Goal: Use online tool/utility

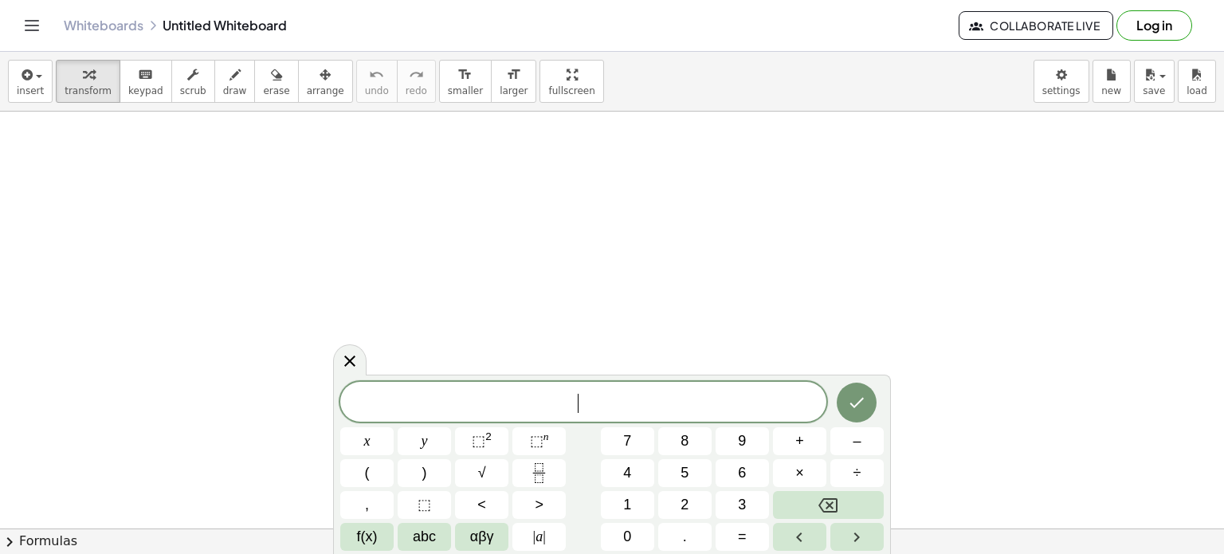
click at [472, 413] on span "​" at bounding box center [583, 403] width 486 height 22
click at [848, 404] on icon "Done" at bounding box center [856, 400] width 19 height 19
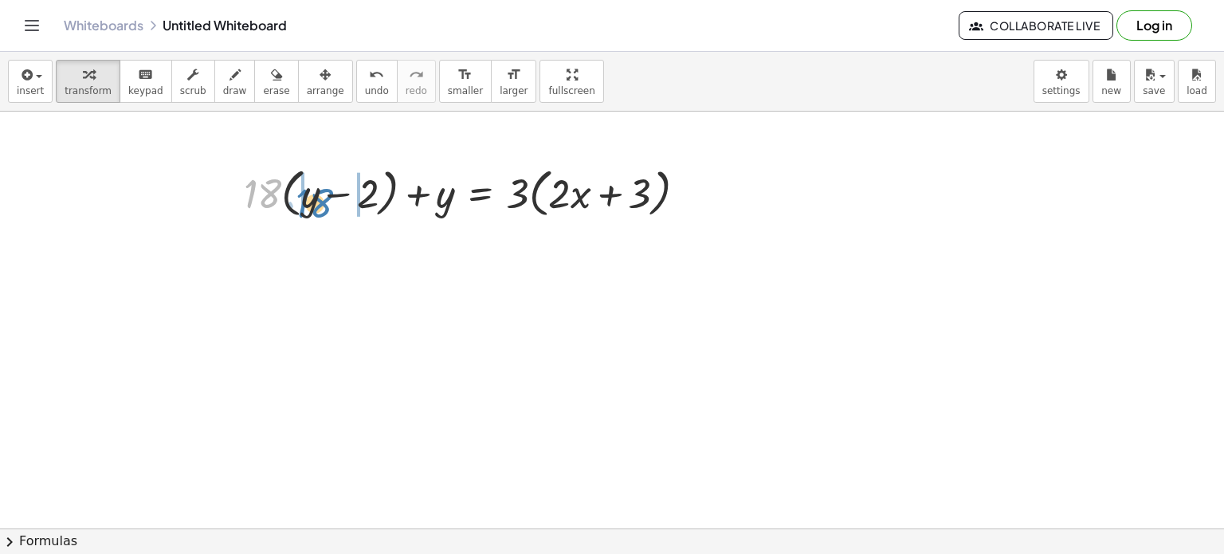
drag, startPoint x: 272, startPoint y: 194, endPoint x: 324, endPoint y: 203, distance: 52.7
click at [324, 203] on div at bounding box center [471, 192] width 471 height 61
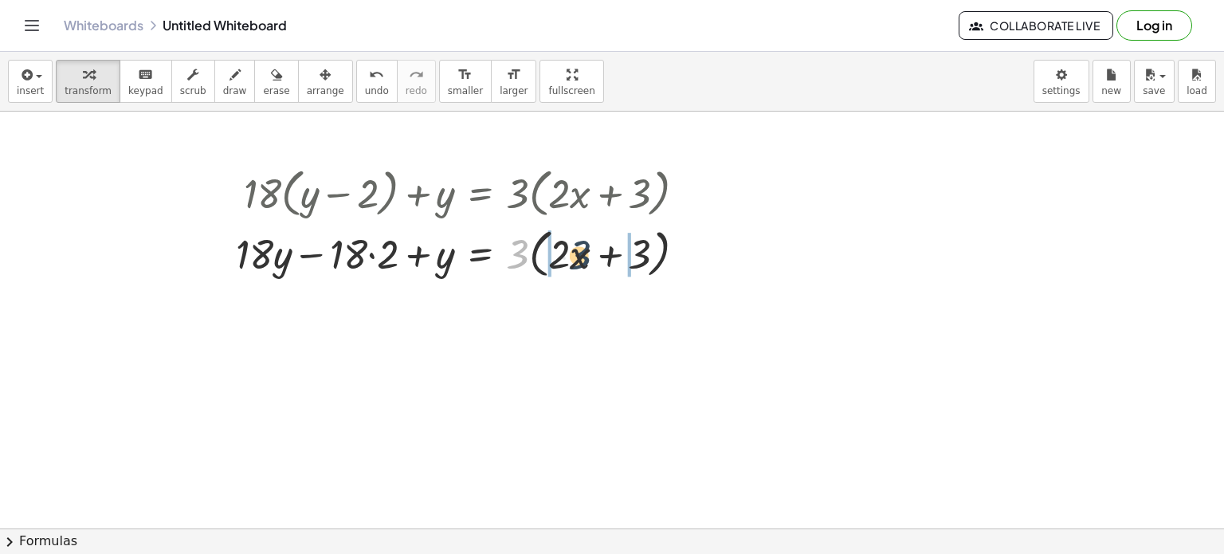
drag, startPoint x: 523, startPoint y: 256, endPoint x: 594, endPoint y: 257, distance: 70.9
click at [594, 257] on div at bounding box center [467, 251] width 479 height 61
drag, startPoint x: 350, startPoint y: 255, endPoint x: 388, endPoint y: 264, distance: 39.2
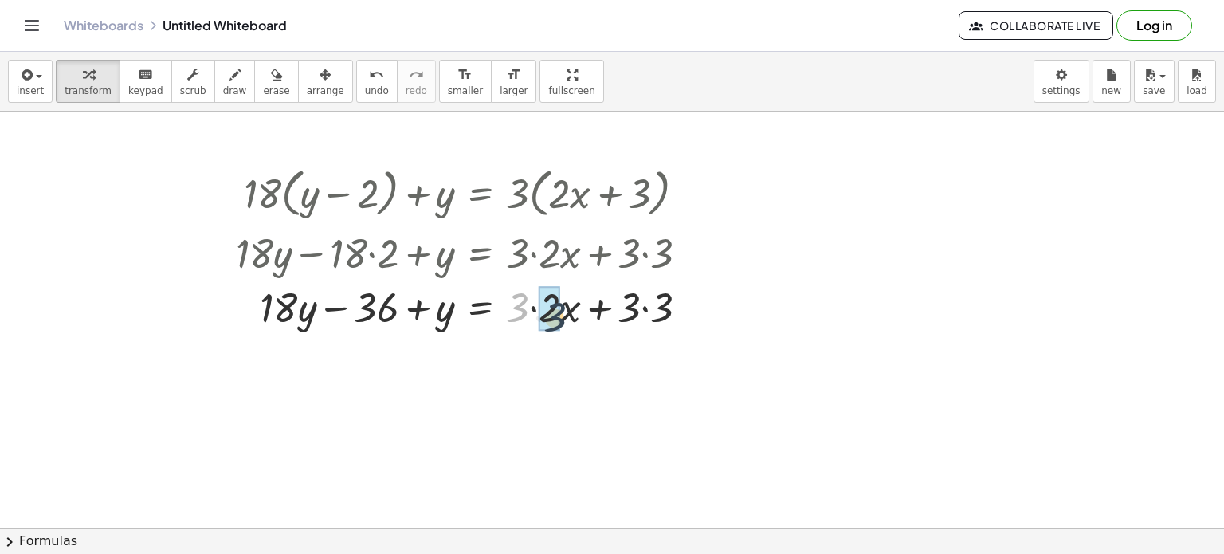
drag, startPoint x: 516, startPoint y: 304, endPoint x: 554, endPoint y: 313, distance: 39.4
drag, startPoint x: 596, startPoint y: 314, endPoint x: 634, endPoint y: 314, distance: 38.2
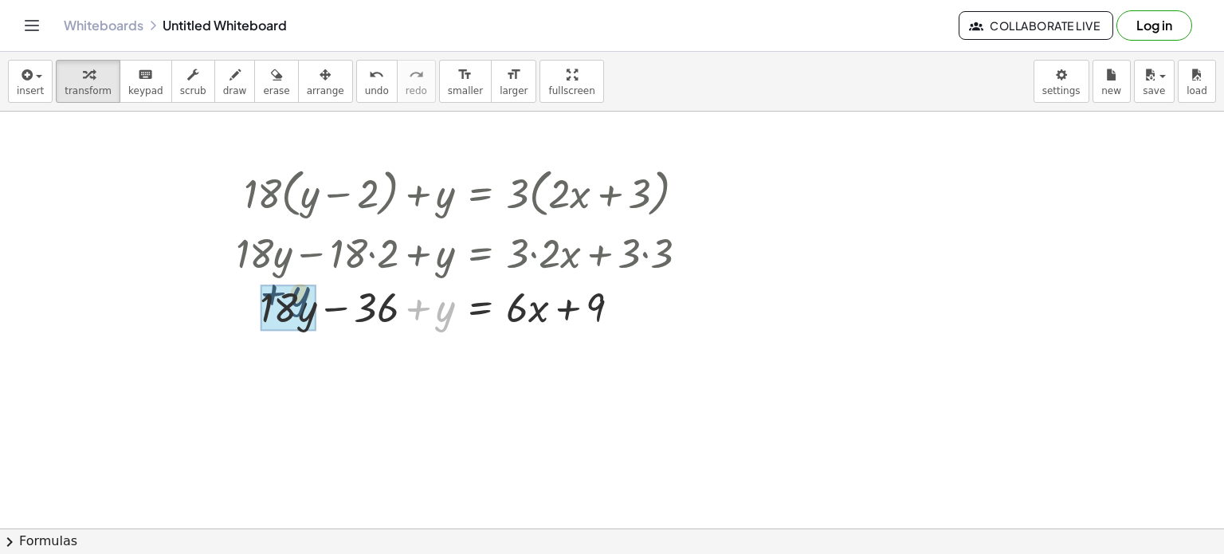
drag, startPoint x: 440, startPoint y: 318, endPoint x: 283, endPoint y: 305, distance: 157.5
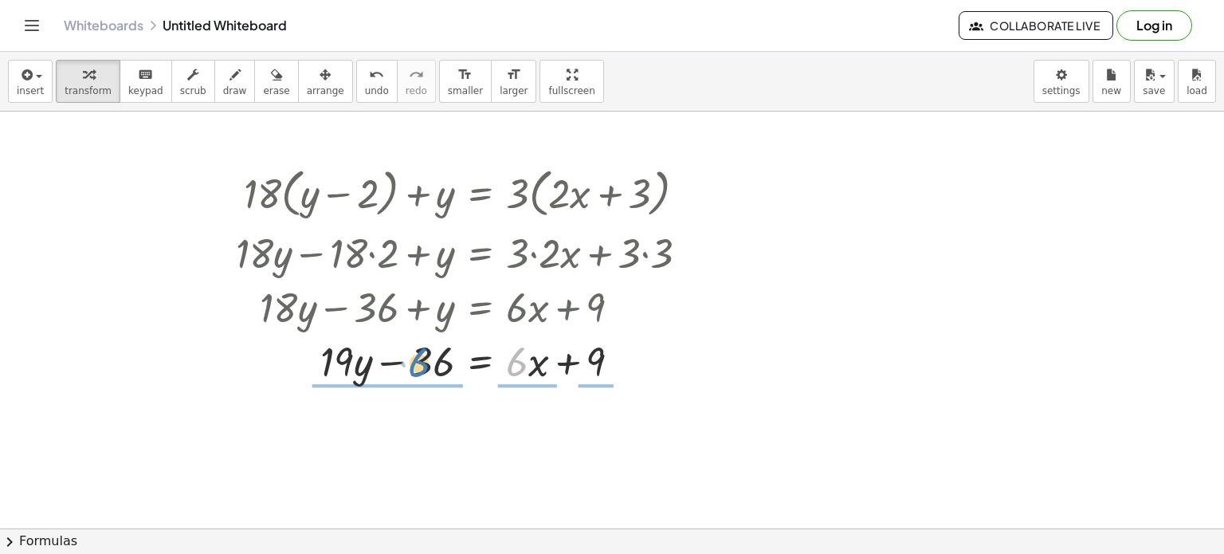
drag, startPoint x: 519, startPoint y: 370, endPoint x: 422, endPoint y: 372, distance: 96.4
click at [422, 372] on div at bounding box center [468, 360] width 480 height 54
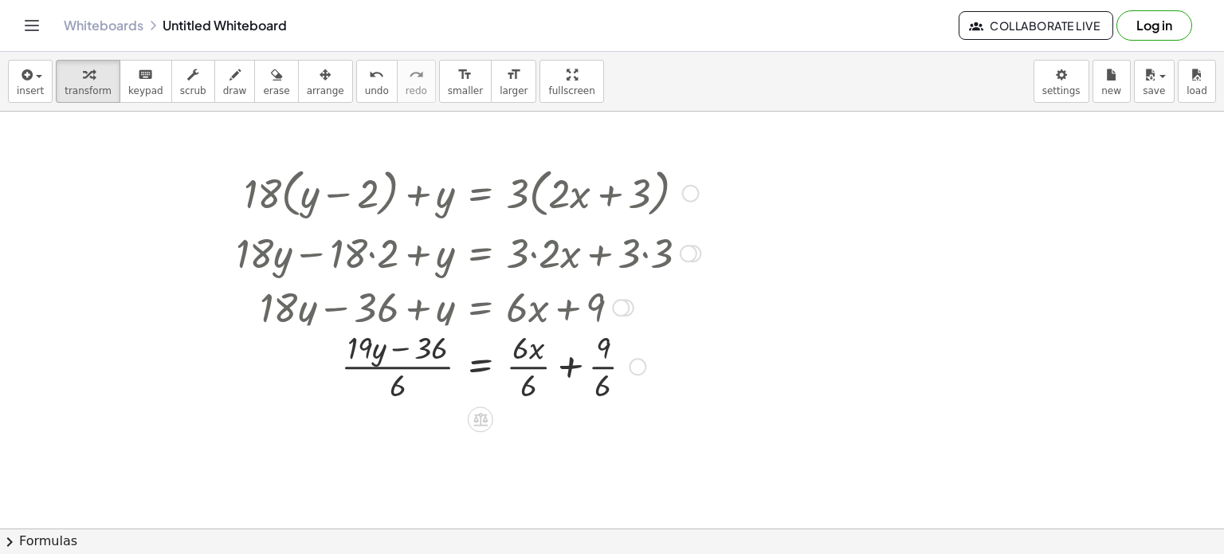
drag, startPoint x: 634, startPoint y: 428, endPoint x: 621, endPoint y: 353, distance: 76.0
click at [480, 366] on div "+ y − = + · x + · 36 9 · 19 · ( ) · 6 · 6 · 6 · · 6" at bounding box center [480, 366] width 0 height 0
click at [632, 358] on div at bounding box center [634, 362] width 18 height 18
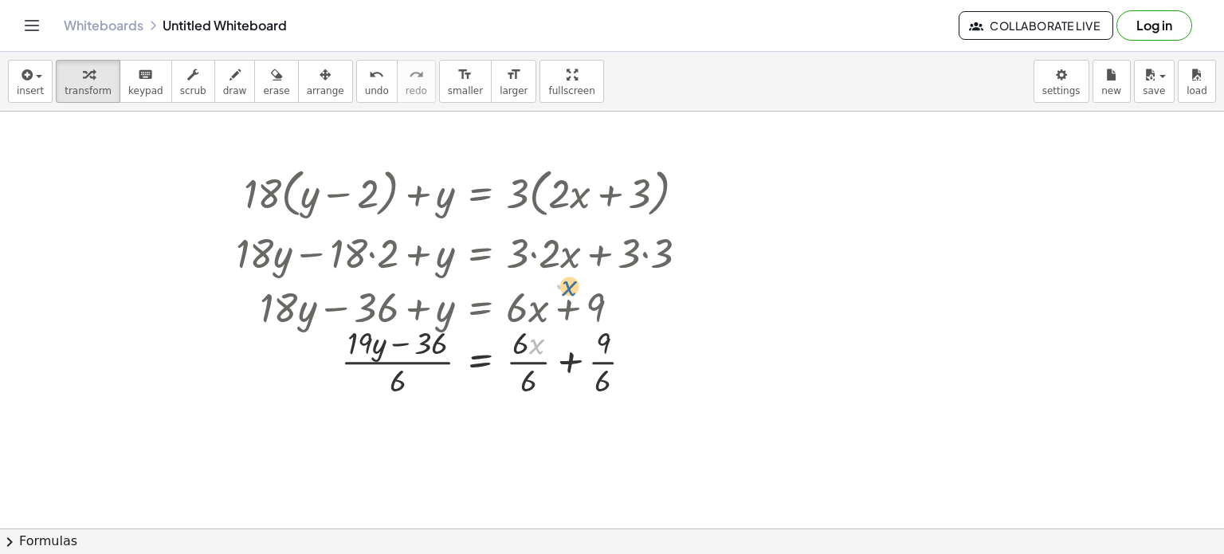
drag, startPoint x: 545, startPoint y: 347, endPoint x: 578, endPoint y: 286, distance: 68.8
click at [369, 78] on icon "undo" at bounding box center [376, 74] width 15 height 19
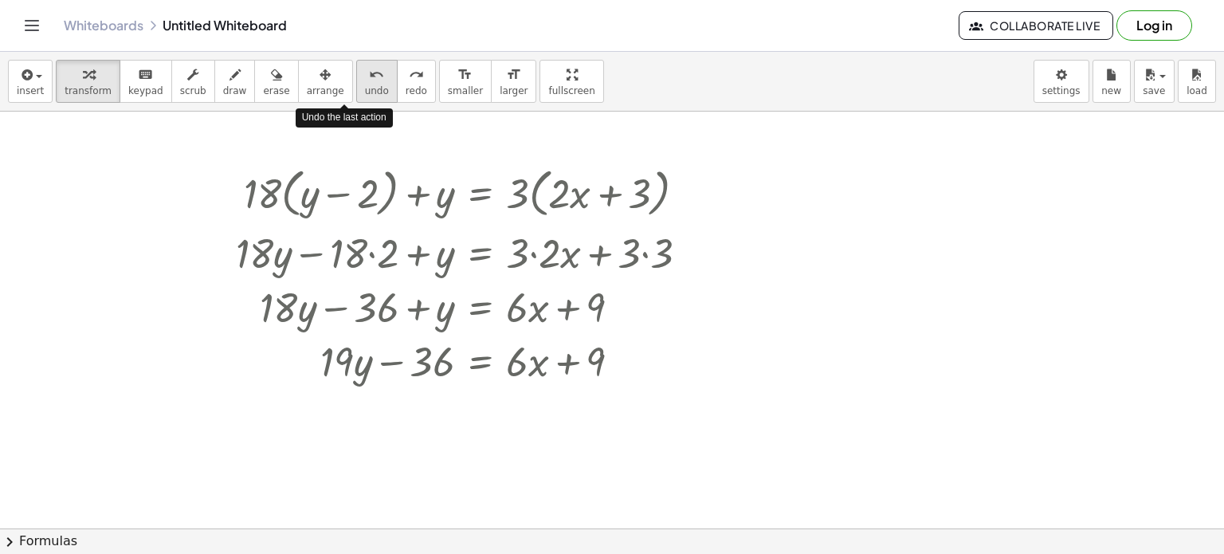
click at [369, 78] on icon "undo" at bounding box center [376, 74] width 15 height 19
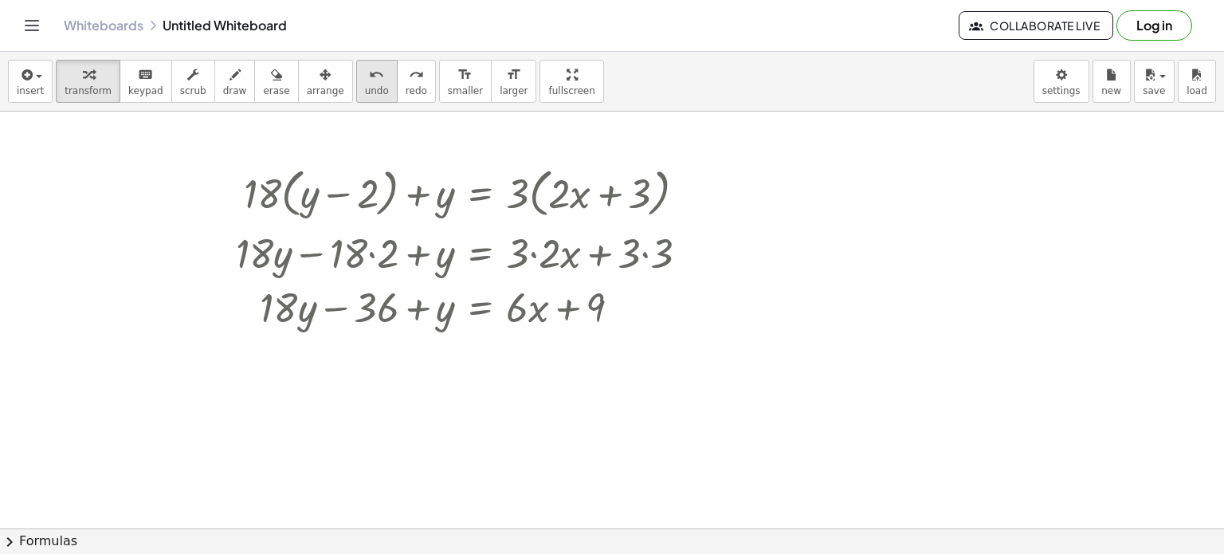
click at [365, 87] on span "undo" at bounding box center [377, 90] width 24 height 11
click at [397, 87] on button "redo redo" at bounding box center [416, 81] width 39 height 43
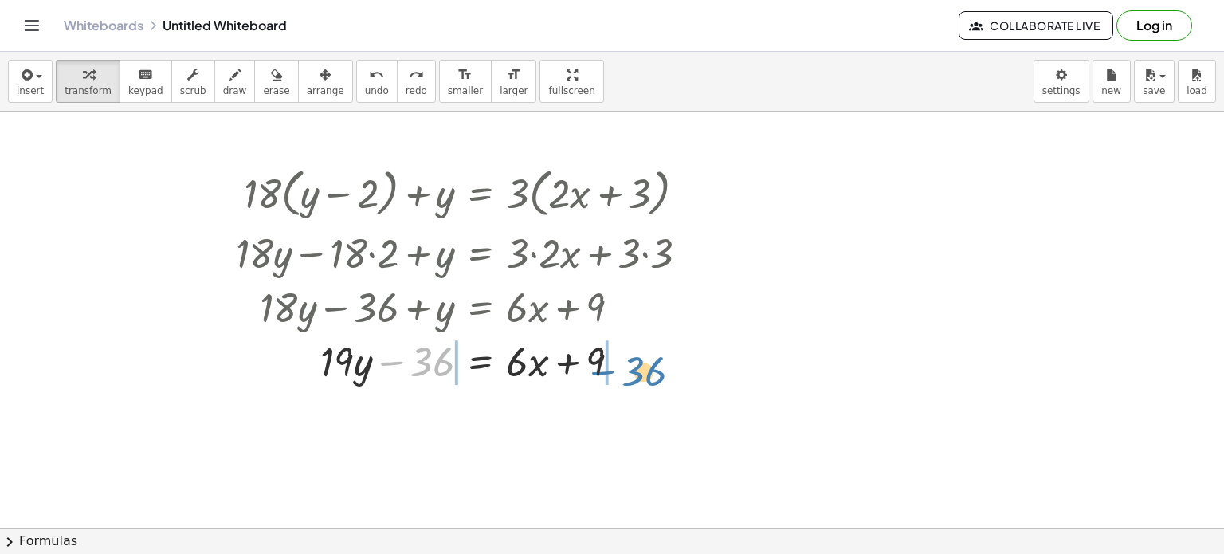
drag, startPoint x: 437, startPoint y: 359, endPoint x: 648, endPoint y: 369, distance: 212.1
click at [648, 369] on div at bounding box center [468, 360] width 480 height 54
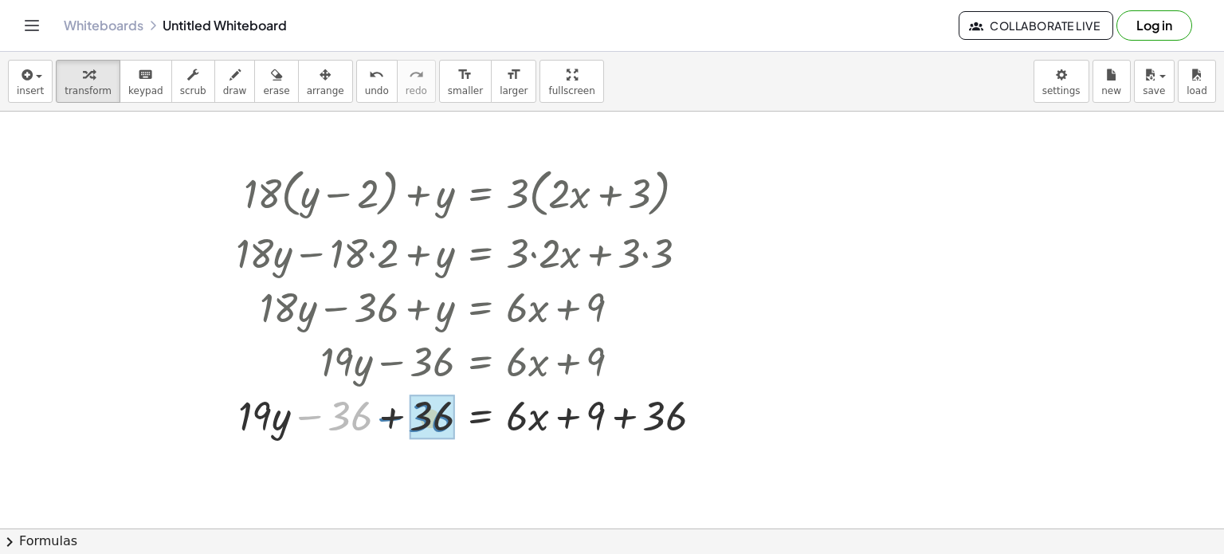
drag, startPoint x: 357, startPoint y: 418, endPoint x: 439, endPoint y: 420, distance: 82.1
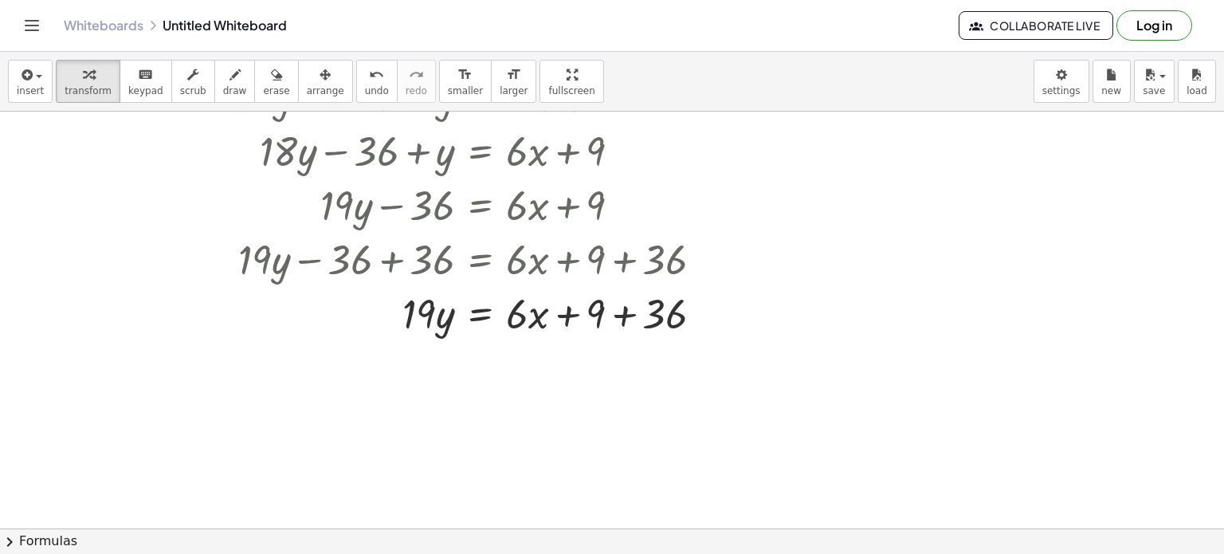
scroll to position [225, 0]
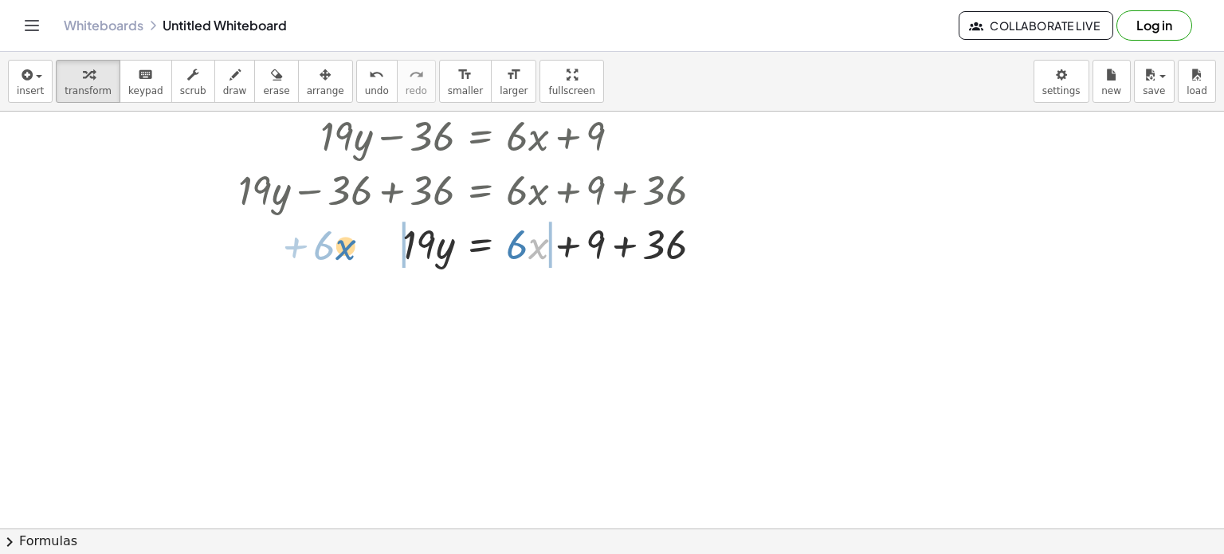
drag, startPoint x: 532, startPoint y: 246, endPoint x: 339, endPoint y: 247, distance: 192.8
click at [339, 247] on div at bounding box center [476, 243] width 496 height 54
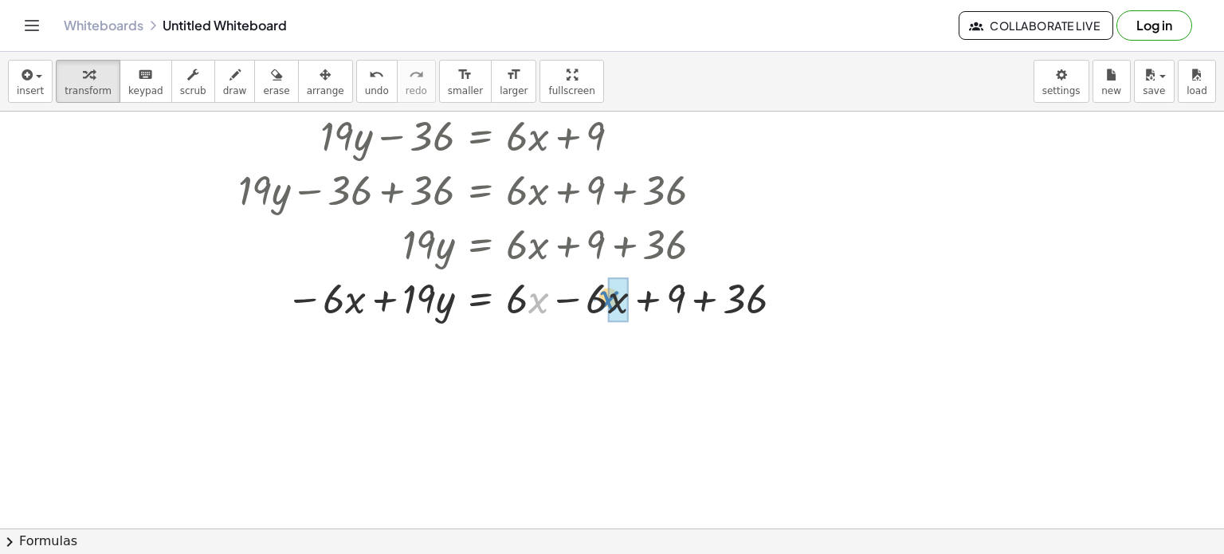
drag, startPoint x: 539, startPoint y: 305, endPoint x: 612, endPoint y: 303, distance: 73.3
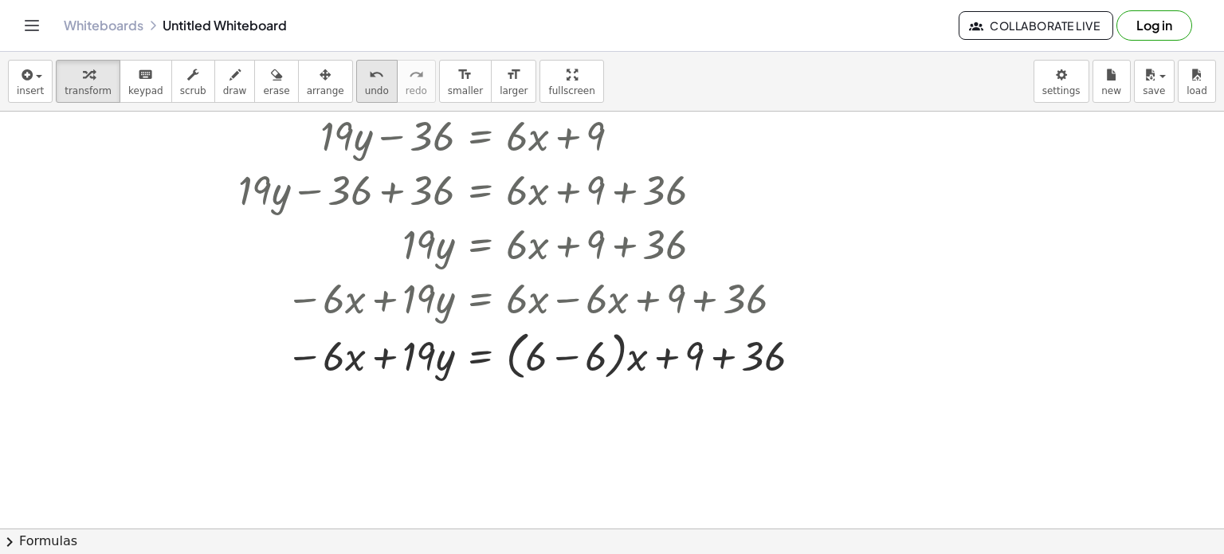
click at [365, 90] on span "undo" at bounding box center [377, 90] width 24 height 11
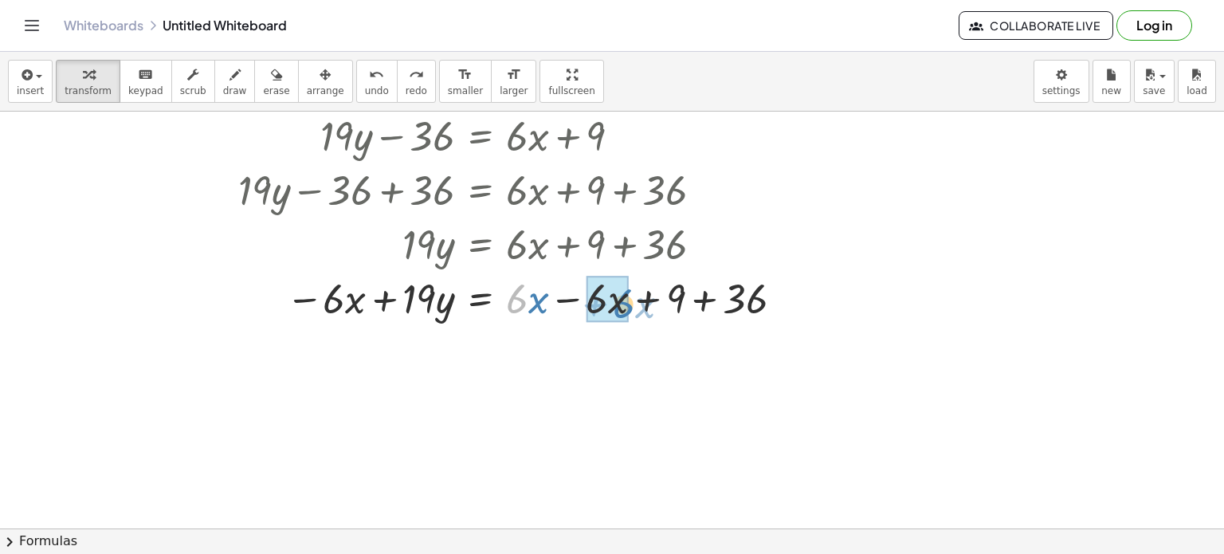
drag, startPoint x: 526, startPoint y: 304, endPoint x: 632, endPoint y: 308, distance: 106.1
click at [632, 308] on div at bounding box center [512, 297] width 569 height 54
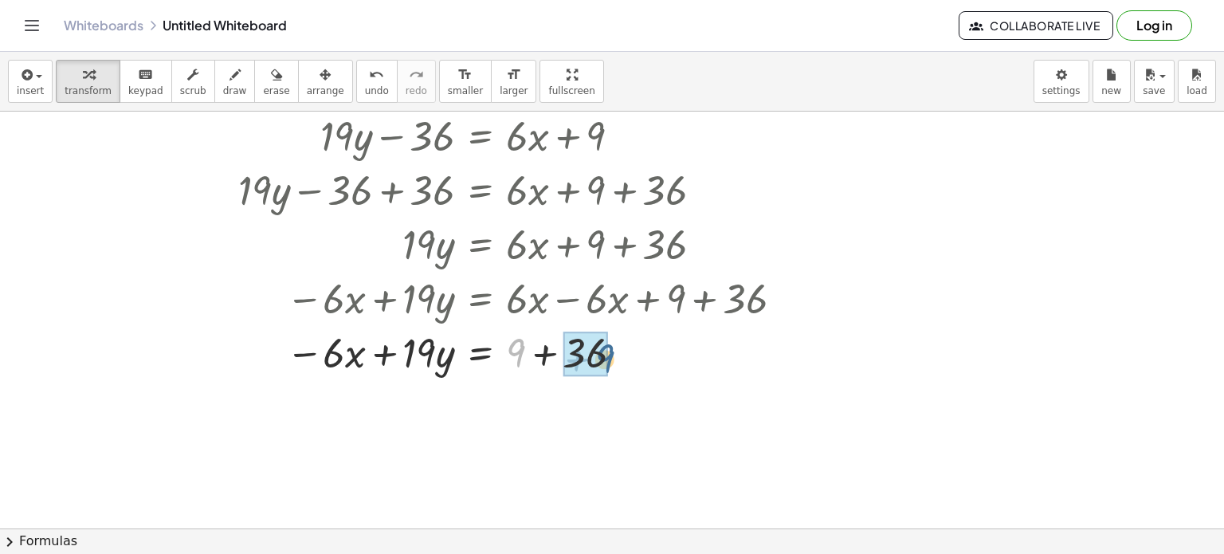
drag, startPoint x: 517, startPoint y: 352, endPoint x: 606, endPoint y: 358, distance: 89.4
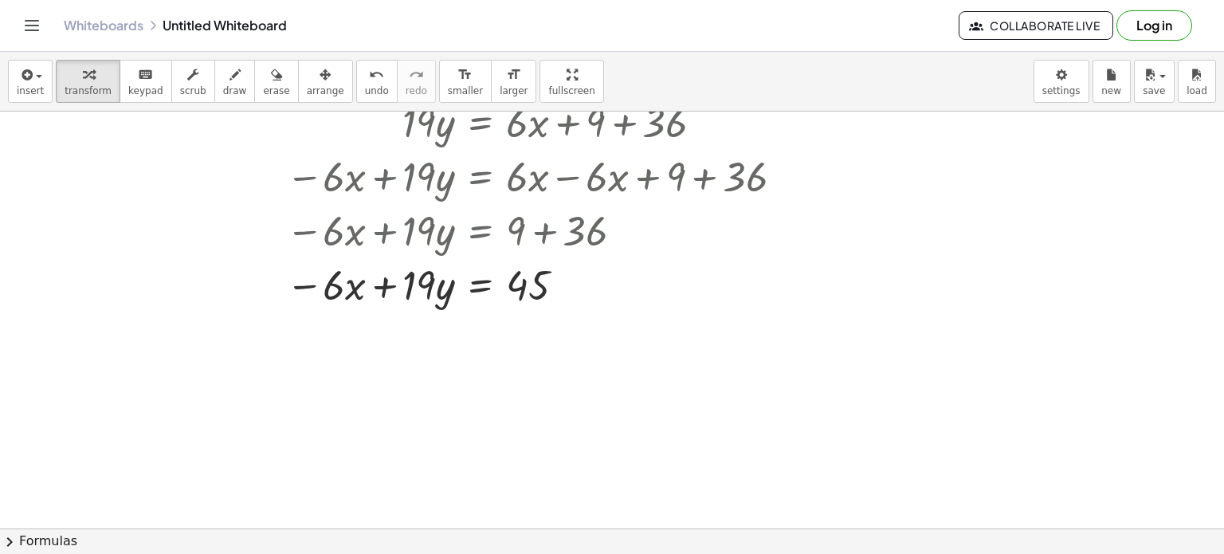
scroll to position [349, 0]
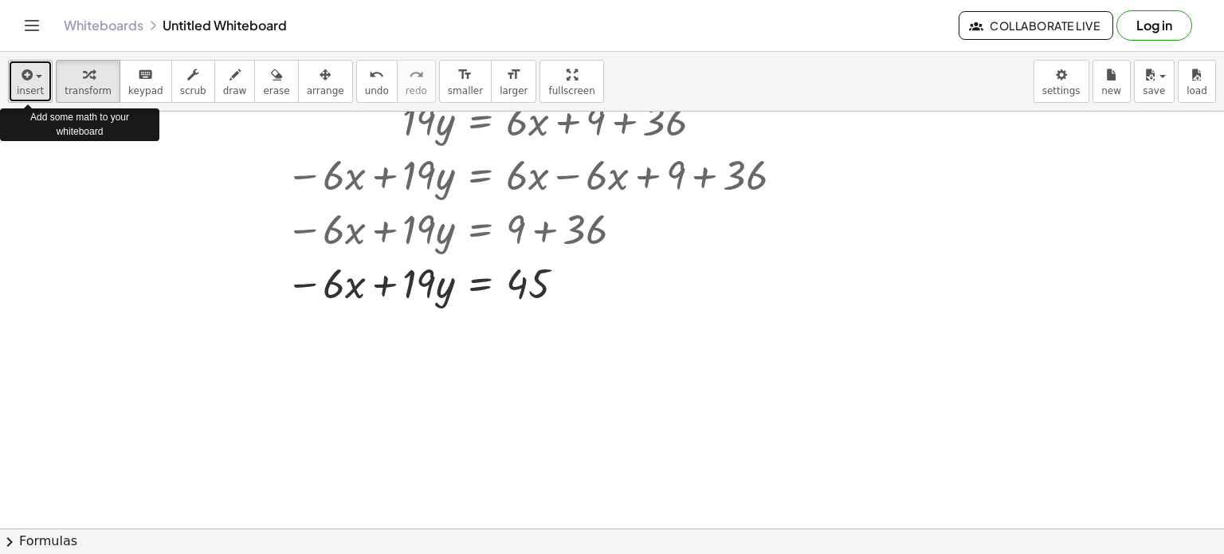
click at [38, 85] on span "insert" at bounding box center [30, 90] width 27 height 11
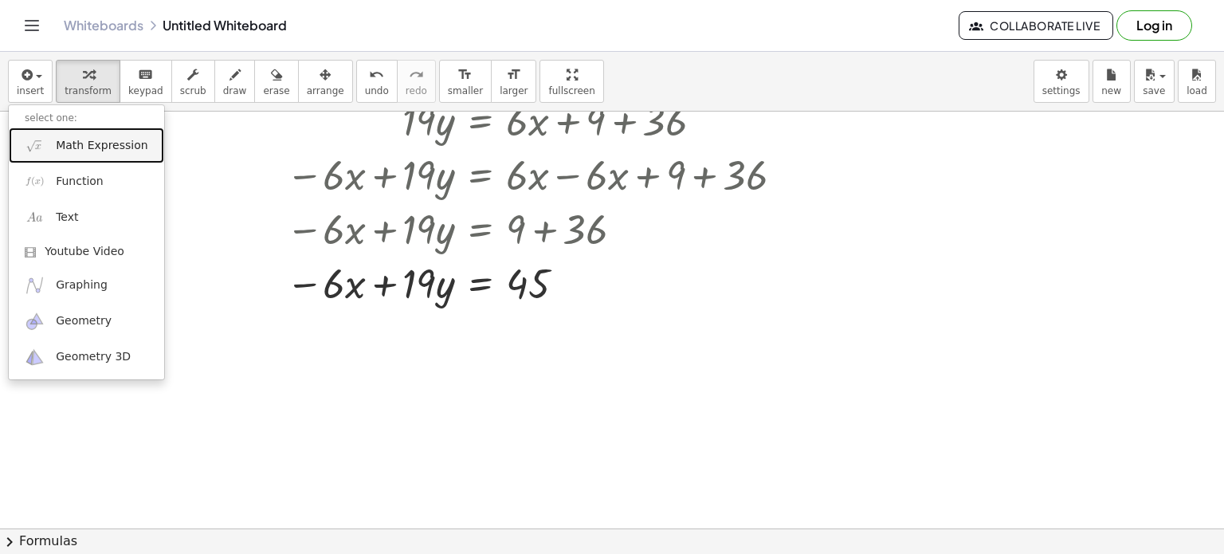
click at [86, 153] on link "Math Expression" at bounding box center [86, 145] width 155 height 36
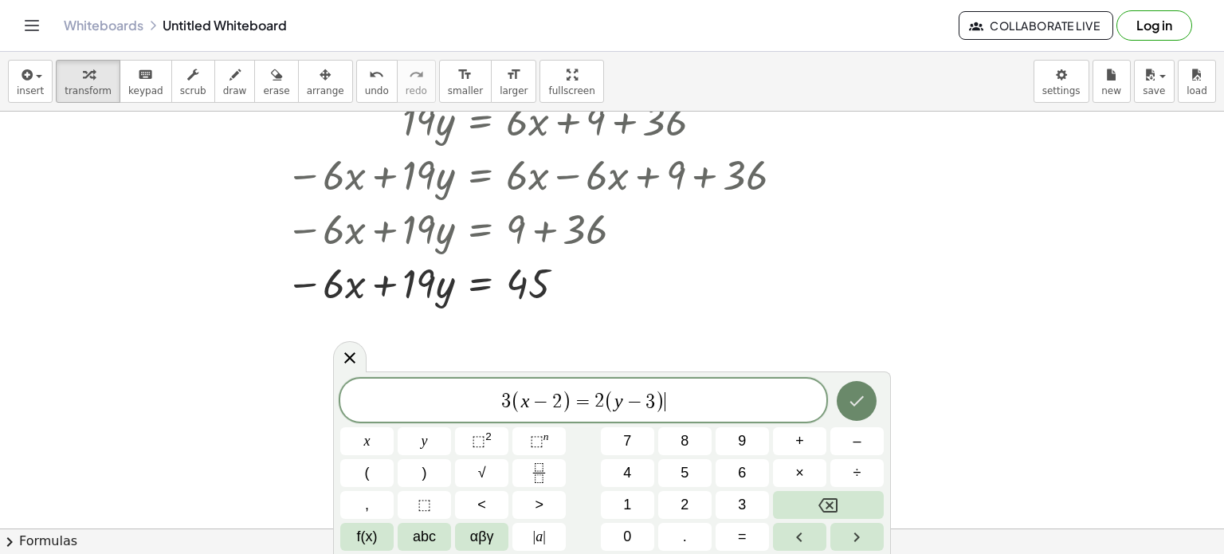
click at [858, 398] on icon "Done" at bounding box center [856, 400] width 19 height 19
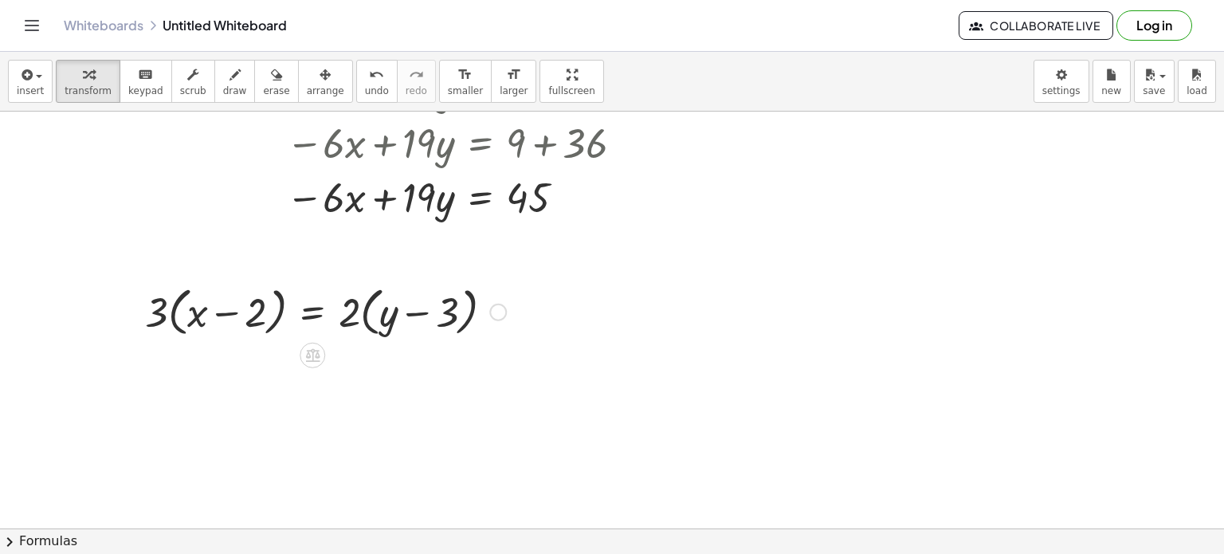
scroll to position [494, 0]
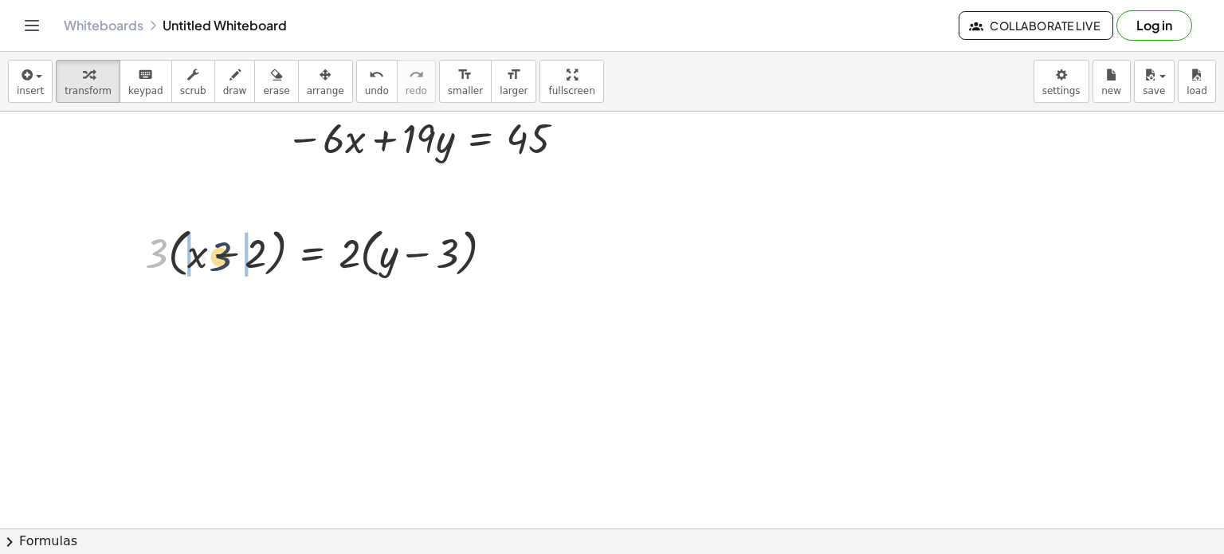
drag, startPoint x: 155, startPoint y: 248, endPoint x: 225, endPoint y: 252, distance: 69.4
click at [225, 252] on div at bounding box center [325, 251] width 377 height 61
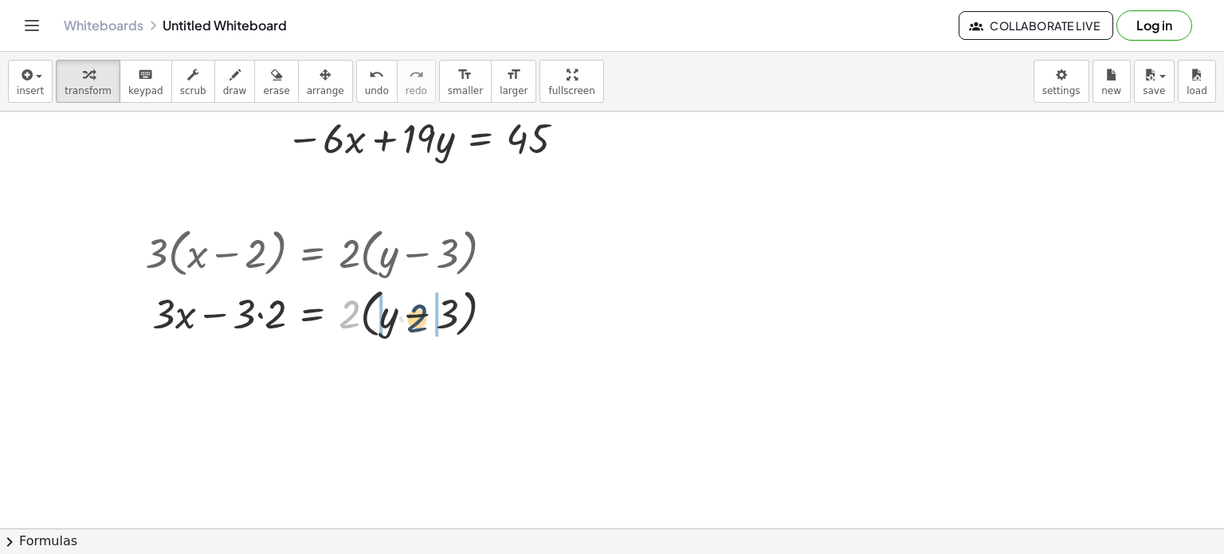
drag, startPoint x: 347, startPoint y: 311, endPoint x: 416, endPoint y: 316, distance: 68.7
click at [416, 316] on div at bounding box center [325, 311] width 377 height 61
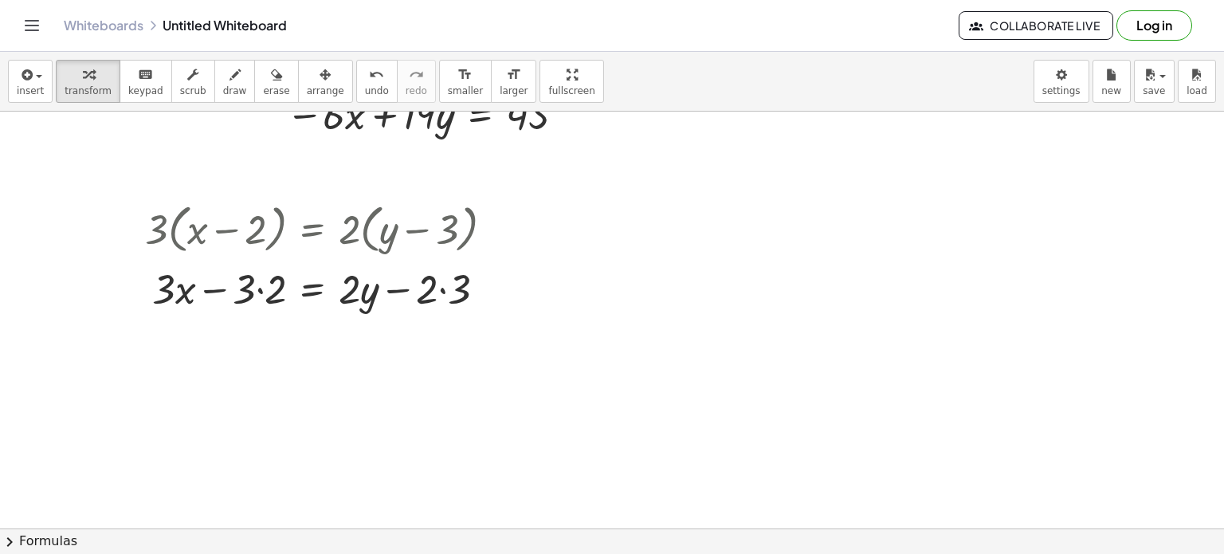
scroll to position [516, 0]
drag, startPoint x: 243, startPoint y: 293, endPoint x: 265, endPoint y: 293, distance: 22.3
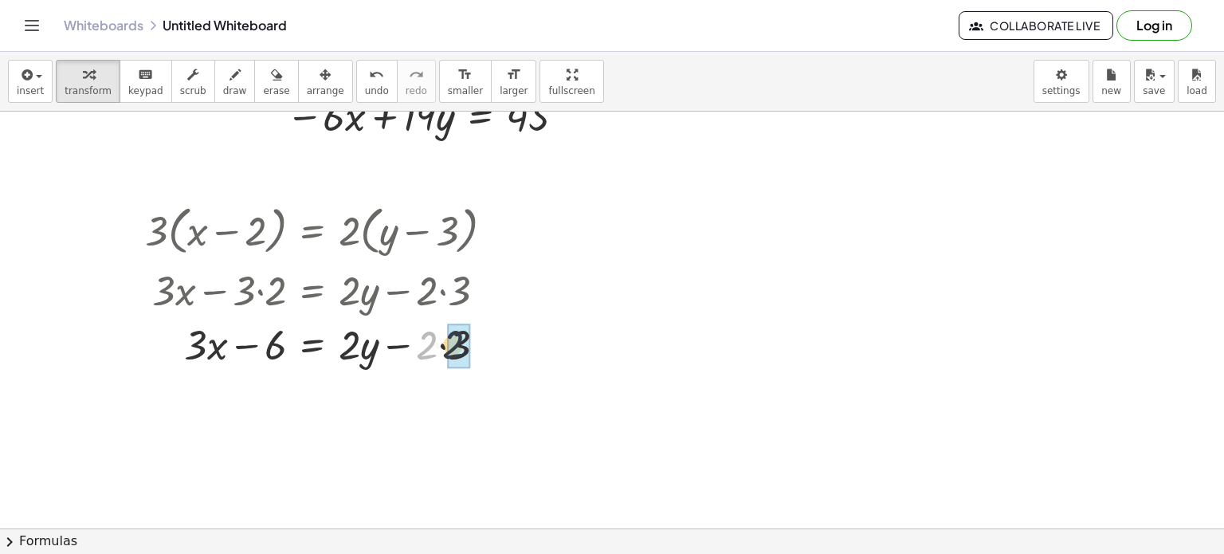
drag, startPoint x: 429, startPoint y: 342, endPoint x: 459, endPoint y: 341, distance: 29.5
drag, startPoint x: 355, startPoint y: 349, endPoint x: 137, endPoint y: 347, distance: 218.3
click at [137, 347] on div "· 3 · ( + x − 2 ) = · 2 · ( + y − 3 ) + · 3 · x − · 3 · 2 = · 2 · ( + y − 3 ) +…" at bounding box center [319, 284] width 397 height 179
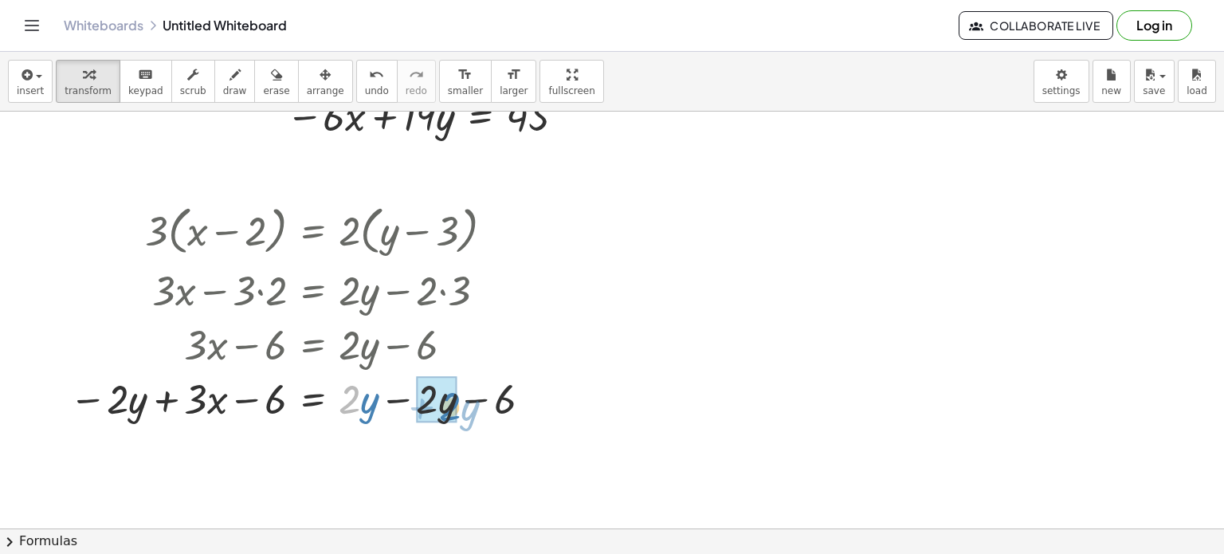
drag, startPoint x: 357, startPoint y: 405, endPoint x: 458, endPoint y: 412, distance: 101.4
click at [458, 412] on div at bounding box center [303, 397] width 484 height 54
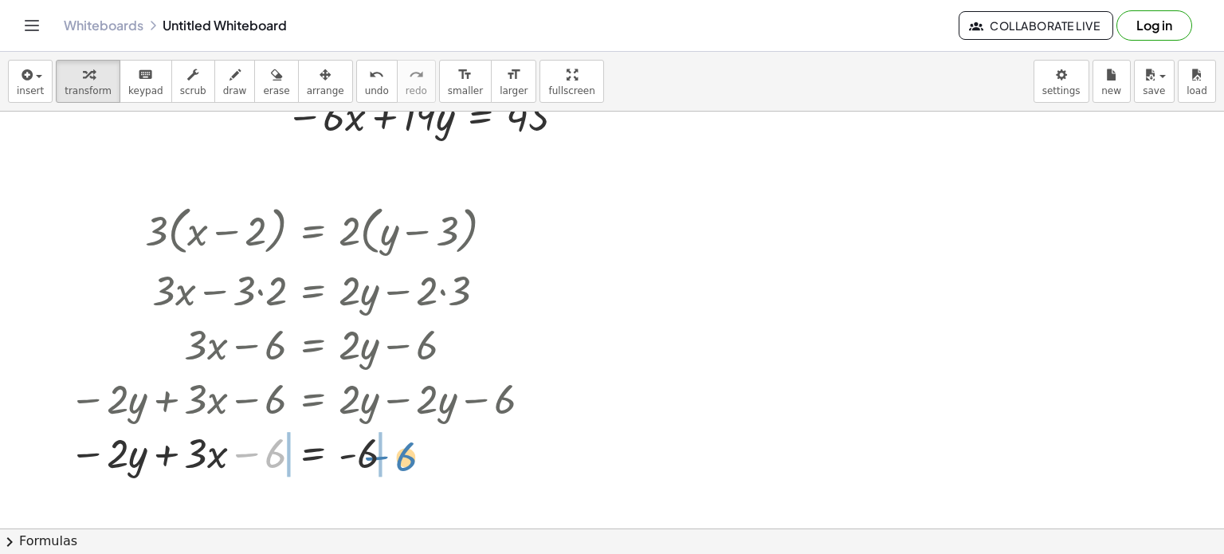
drag, startPoint x: 274, startPoint y: 455, endPoint x: 405, endPoint y: 458, distance: 130.7
click at [405, 458] on div at bounding box center [303, 452] width 484 height 54
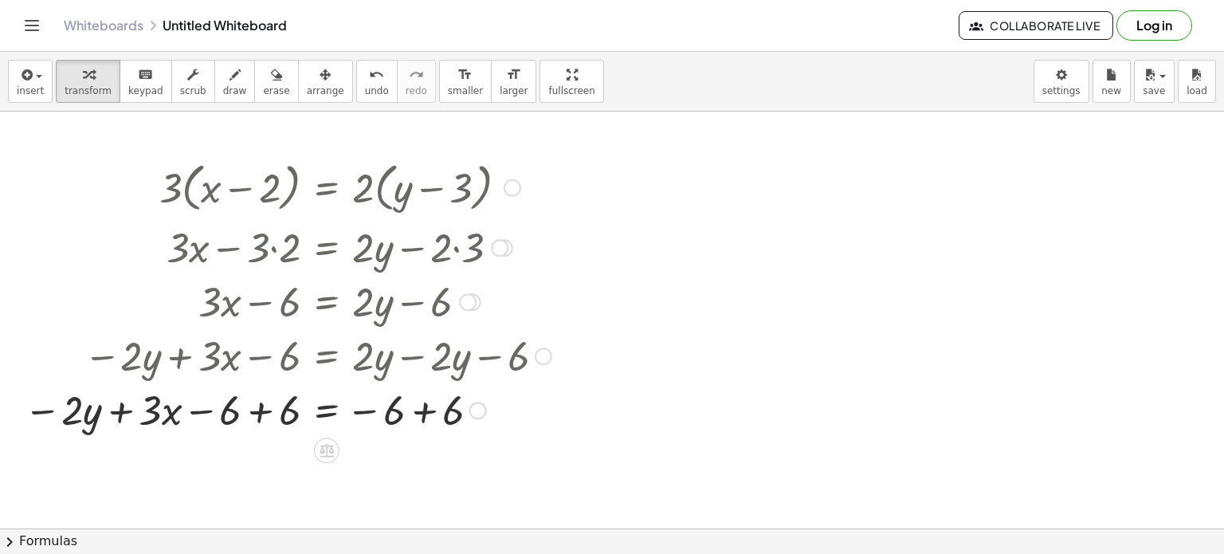
scroll to position [560, 0]
drag, startPoint x: 231, startPoint y: 407, endPoint x: 293, endPoint y: 408, distance: 62.1
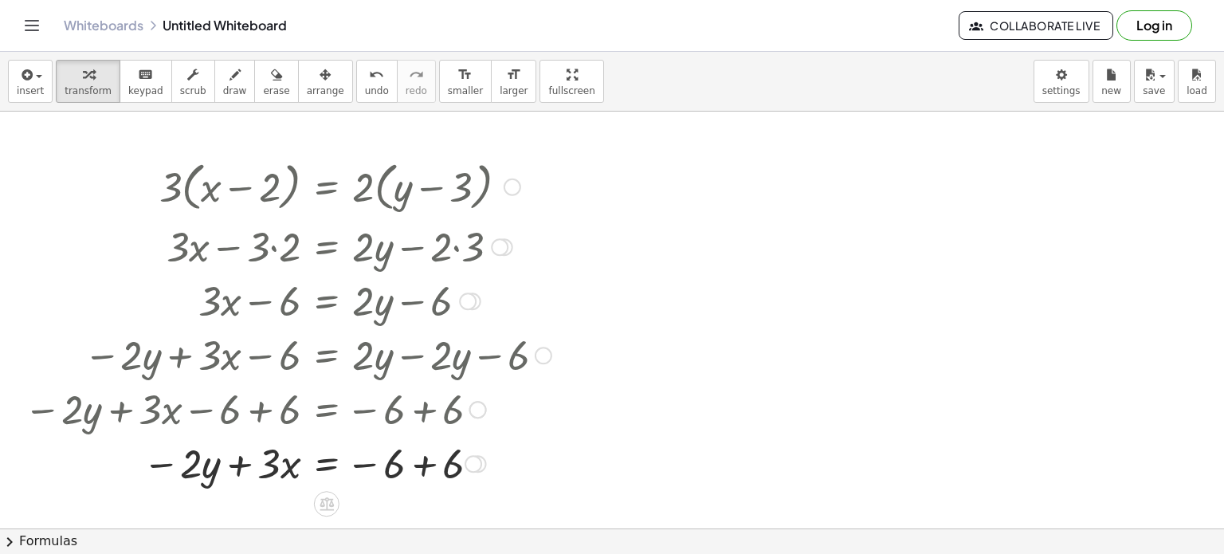
scroll to position [623, 0]
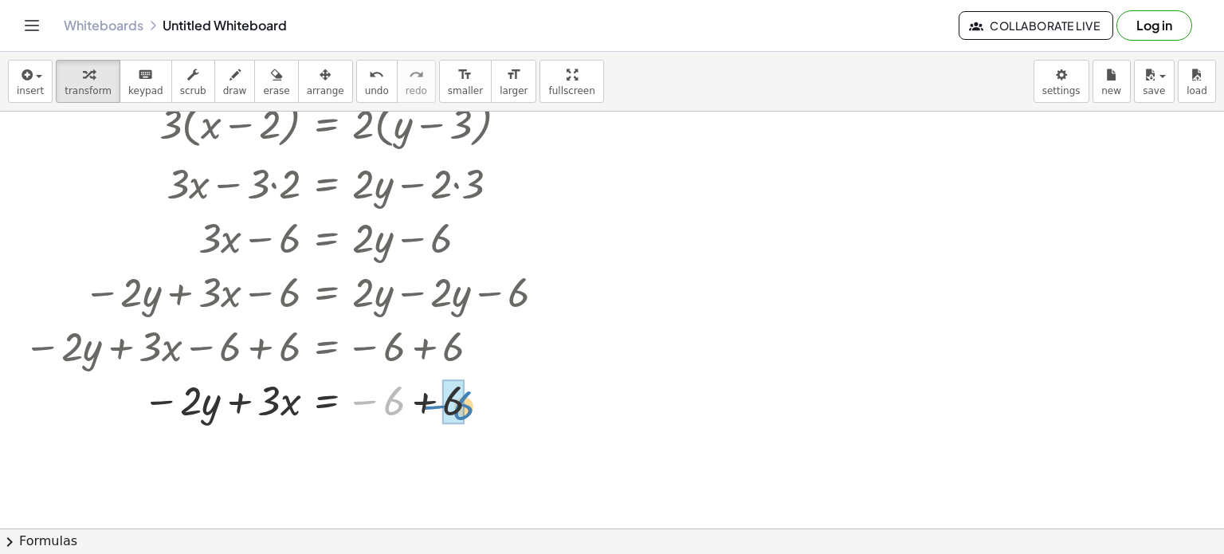
drag, startPoint x: 385, startPoint y: 400, endPoint x: 453, endPoint y: 405, distance: 68.7
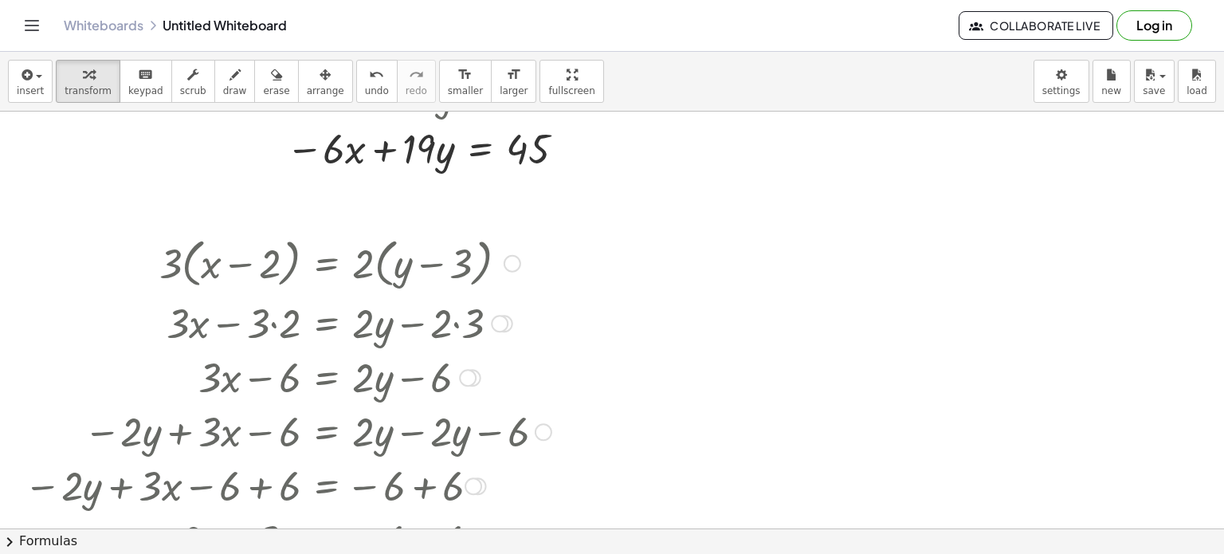
scroll to position [484, 0]
